Goal: Information Seeking & Learning: Understand process/instructions

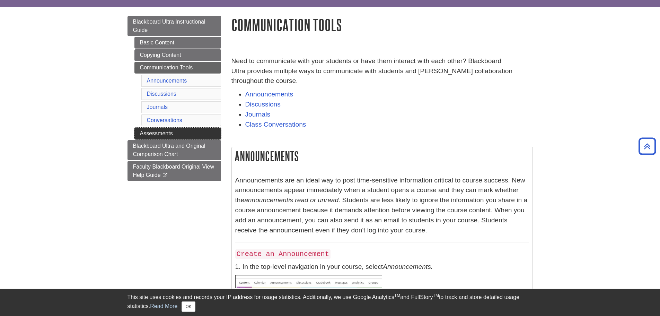
scroll to position [35, 0]
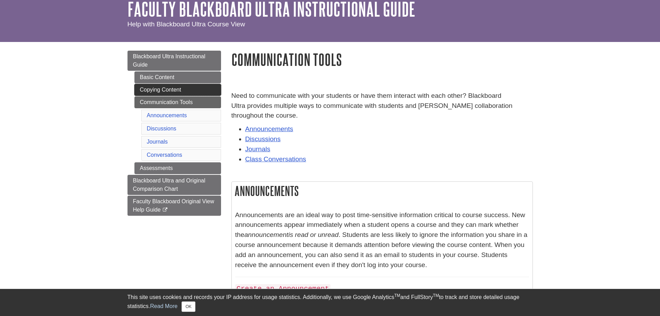
click at [161, 91] on link "Copying Content" at bounding box center [178, 90] width 87 height 12
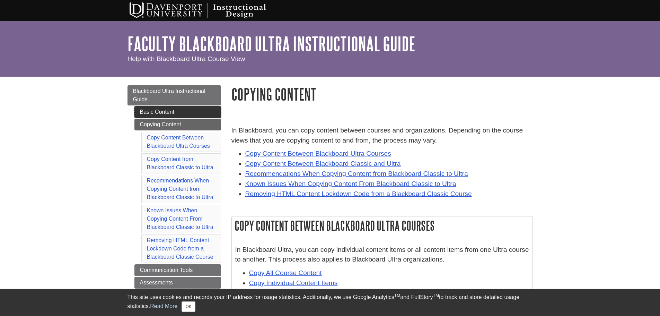
click at [150, 109] on link "Basic Content" at bounding box center [178, 112] width 87 height 12
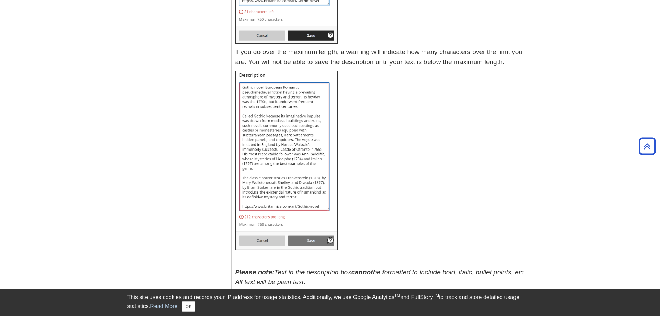
scroll to position [6344, 0]
